Goal: Complete application form

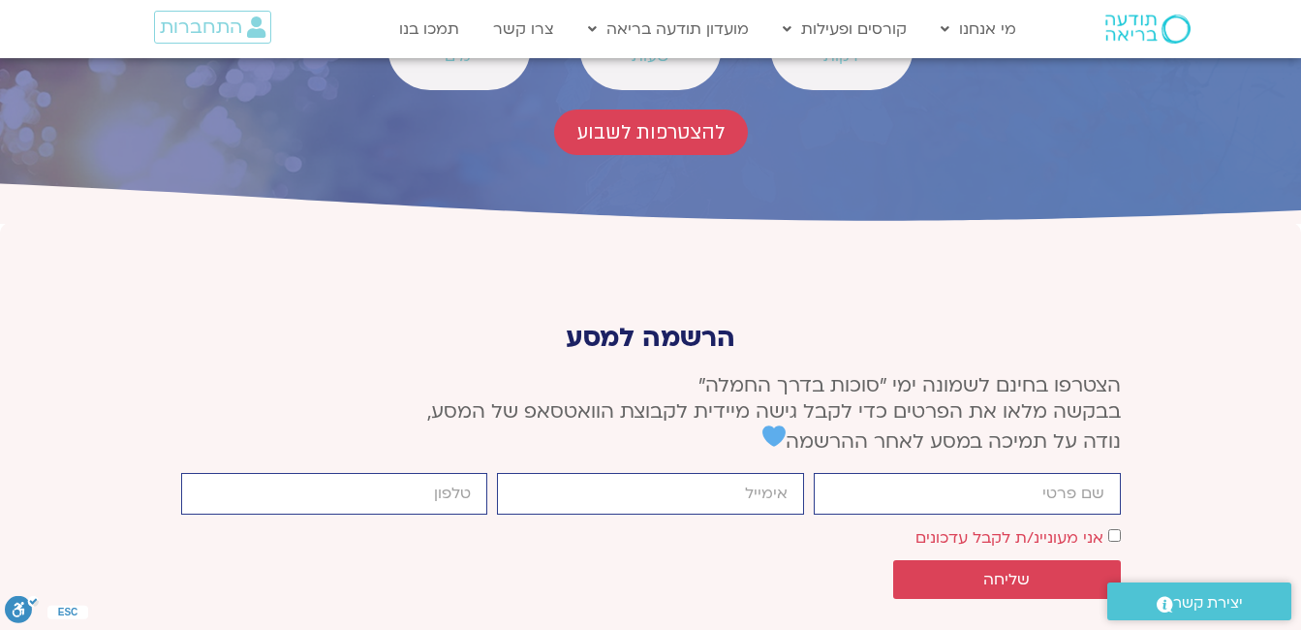
scroll to position [7169, 0]
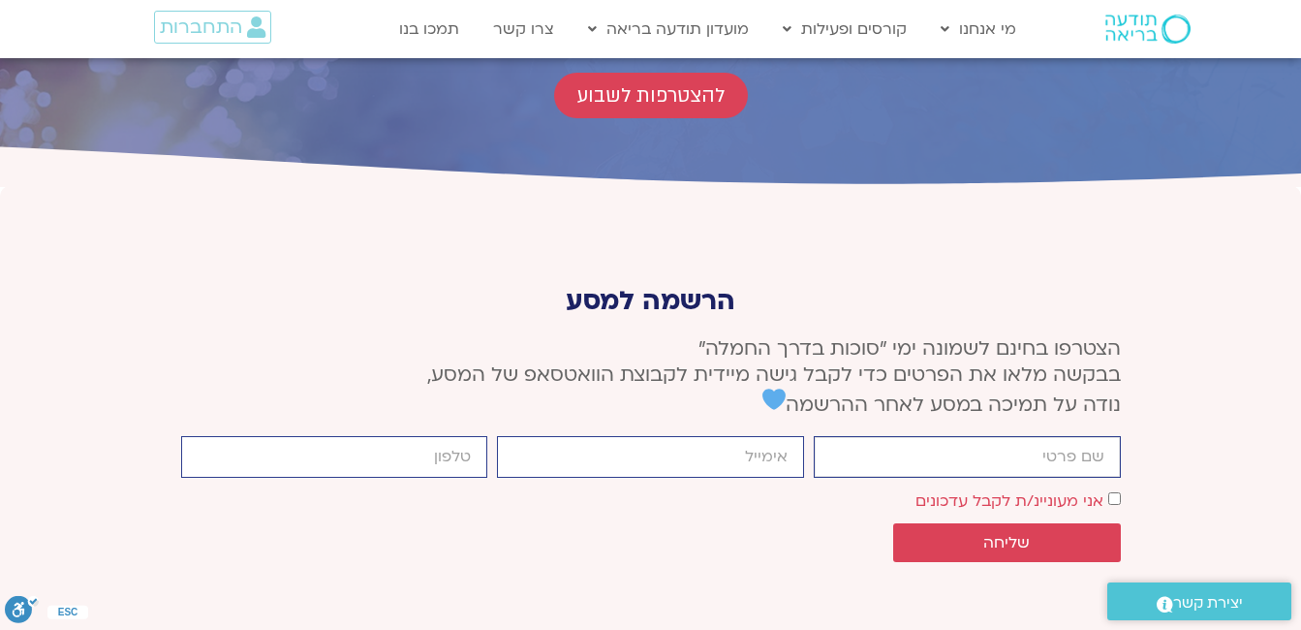
click at [838, 436] on input "firstname" at bounding box center [967, 457] width 307 height 42
type input "Shelly"
type input "[EMAIL_ADDRESS][DOMAIN_NAME]"
type input "0528088588"
click at [1001, 534] on span "שליחה" at bounding box center [1006, 542] width 46 height 17
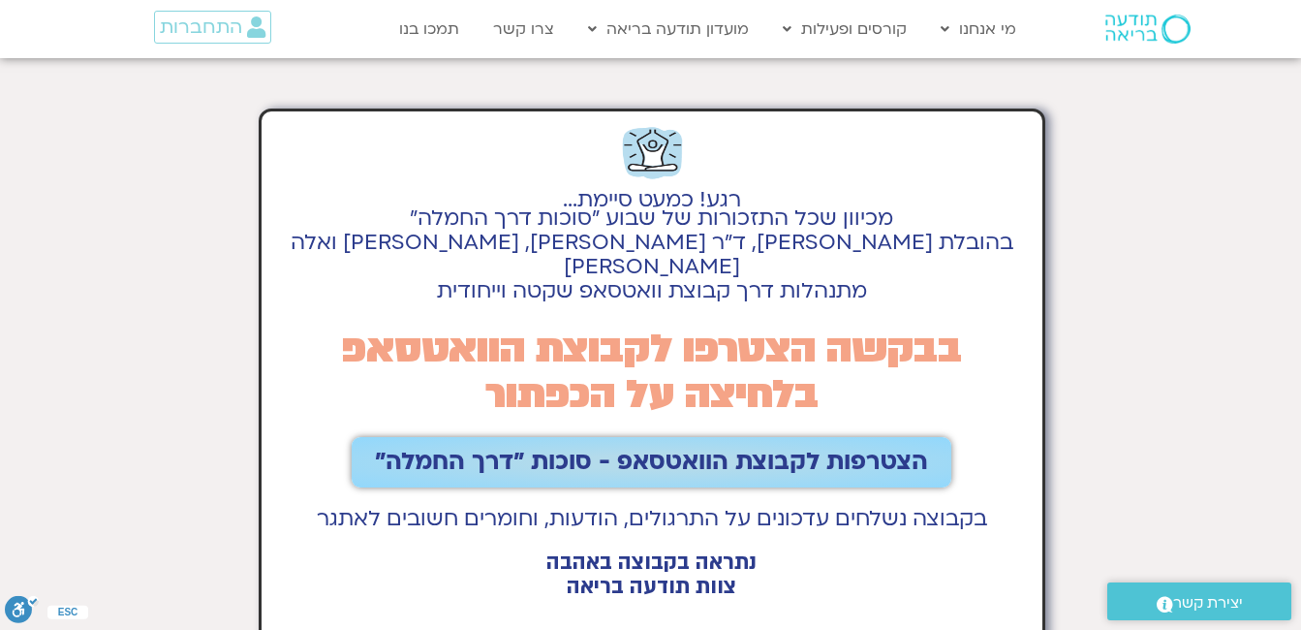
click at [638, 449] on span "הצטרפות לקבוצת הוואטסאפ - סוכות ״דרך החמלה״" at bounding box center [651, 462] width 553 height 27
